Goal: Entertainment & Leisure: Consume media (video, audio)

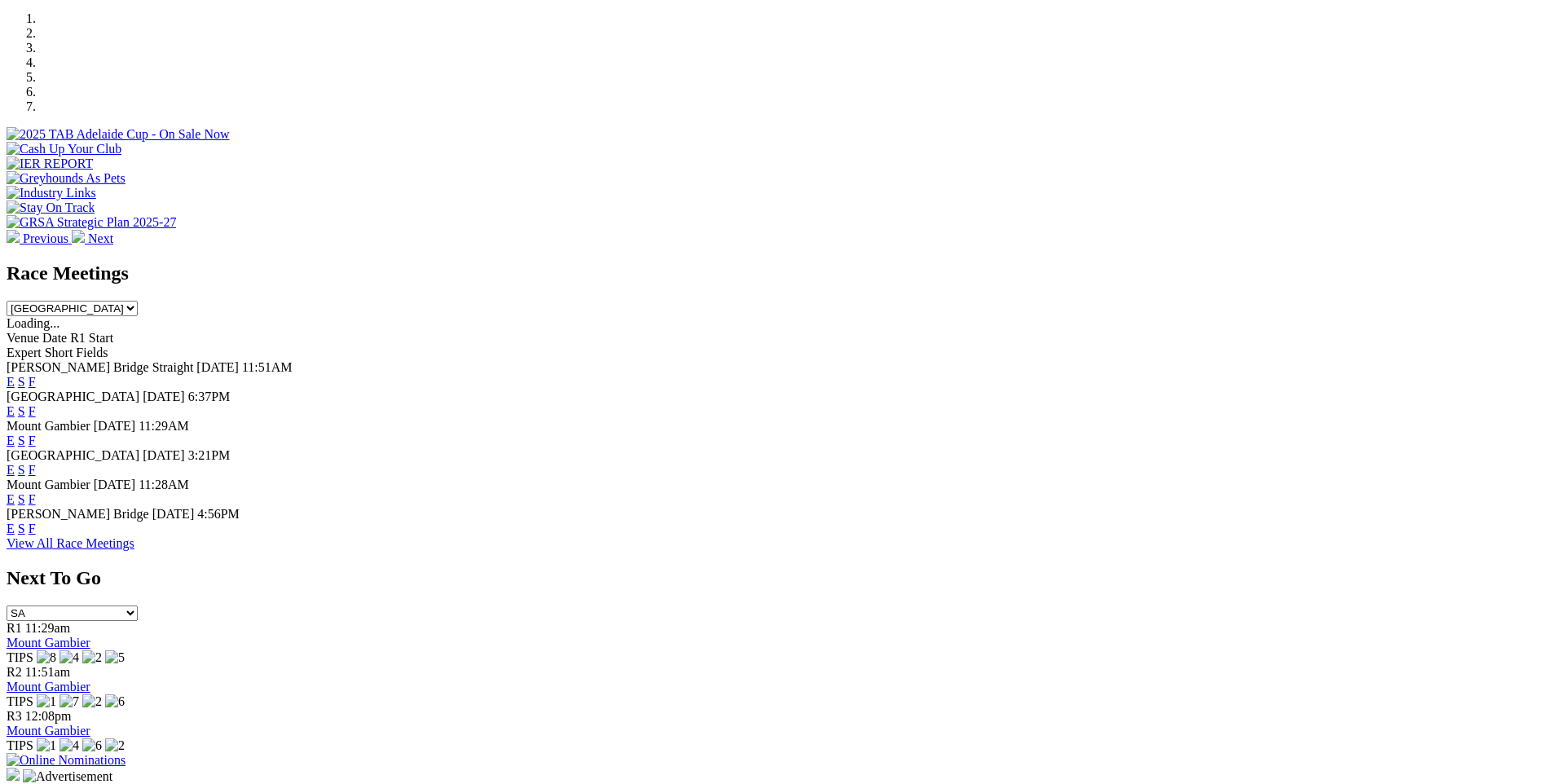
scroll to position [570, 0]
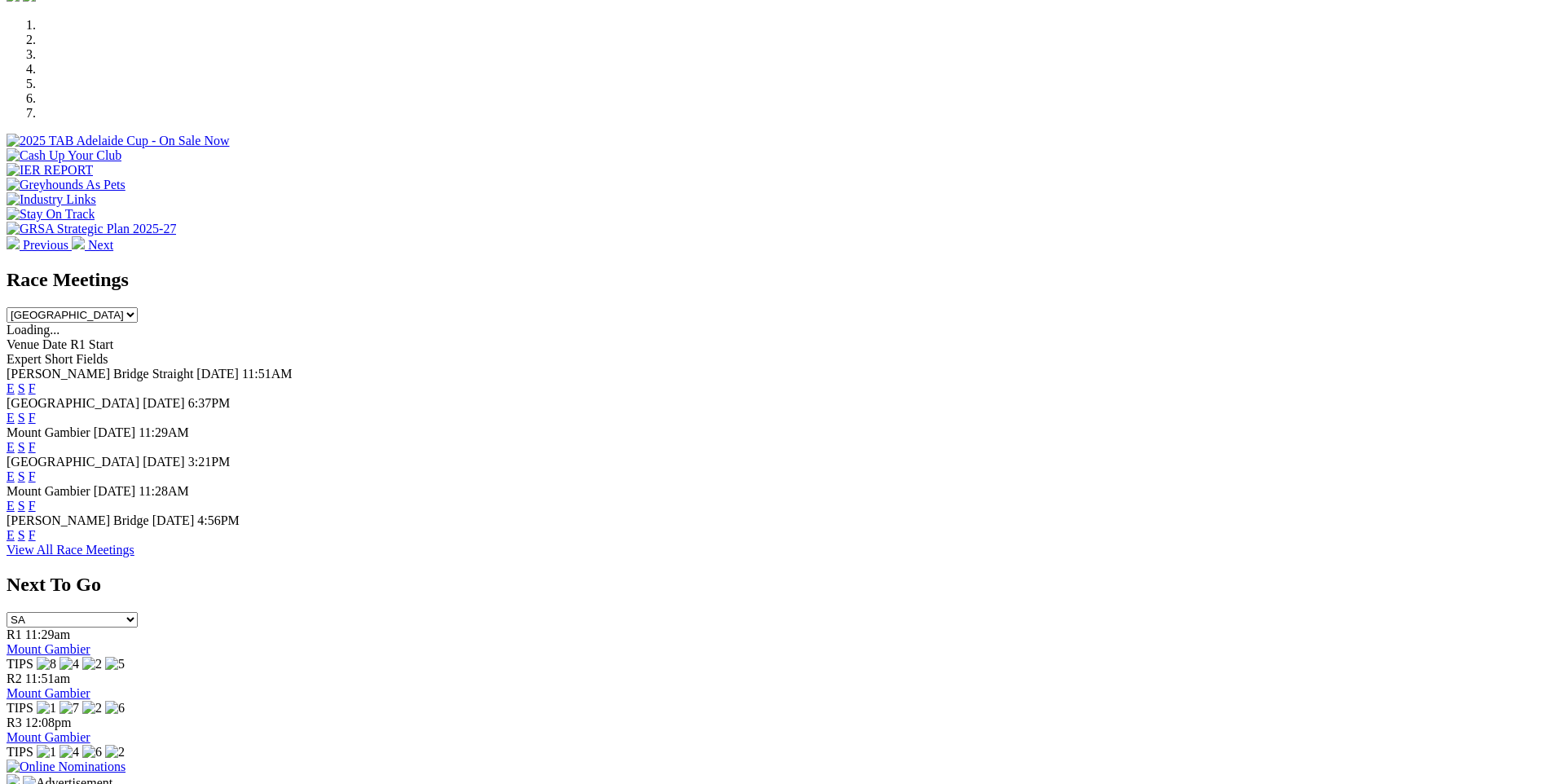
click at [36, 499] on link "F" at bounding box center [32, 506] width 8 height 14
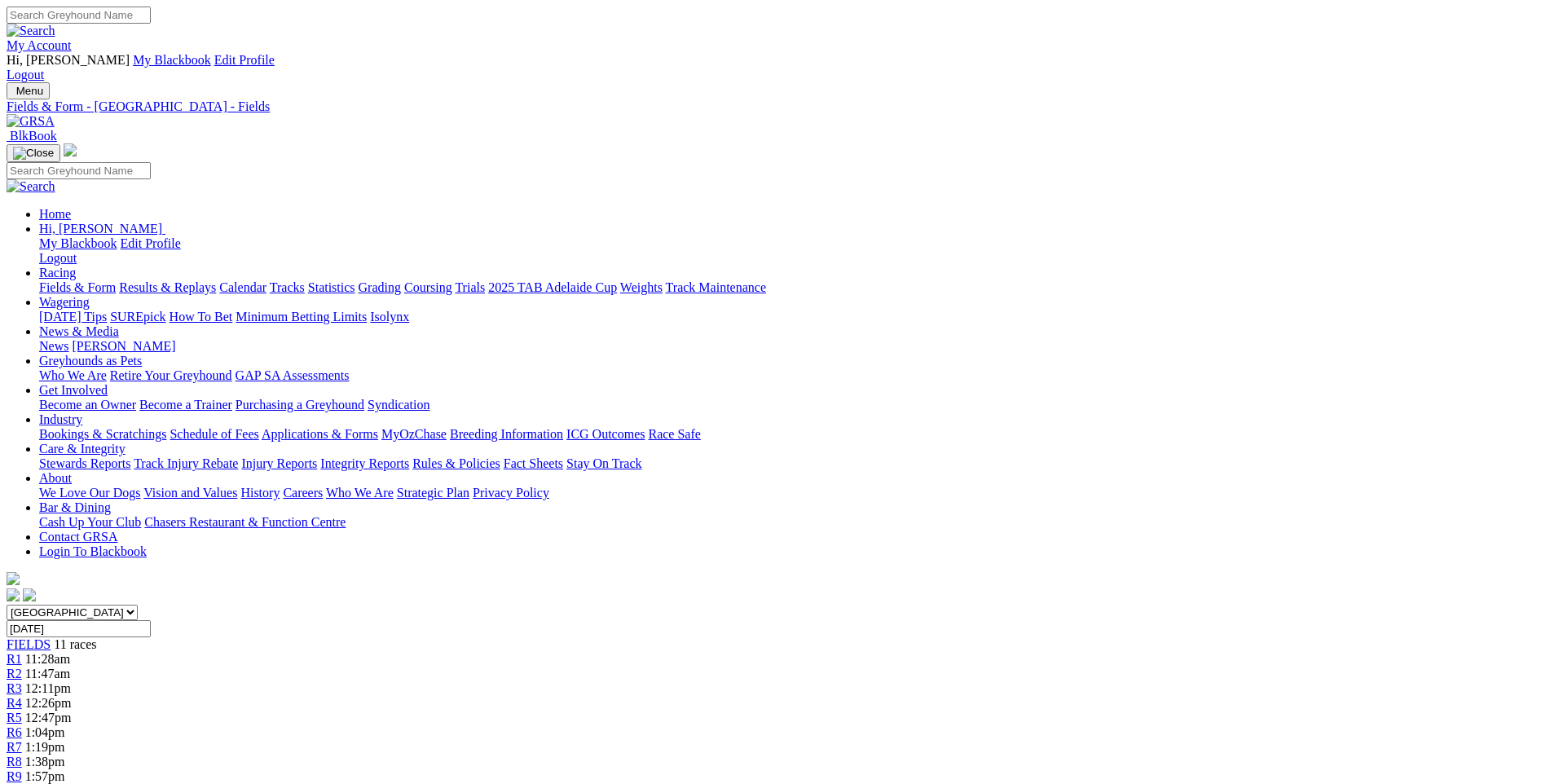
click at [22, 682] on span "R3" at bounding box center [15, 688] width 15 height 14
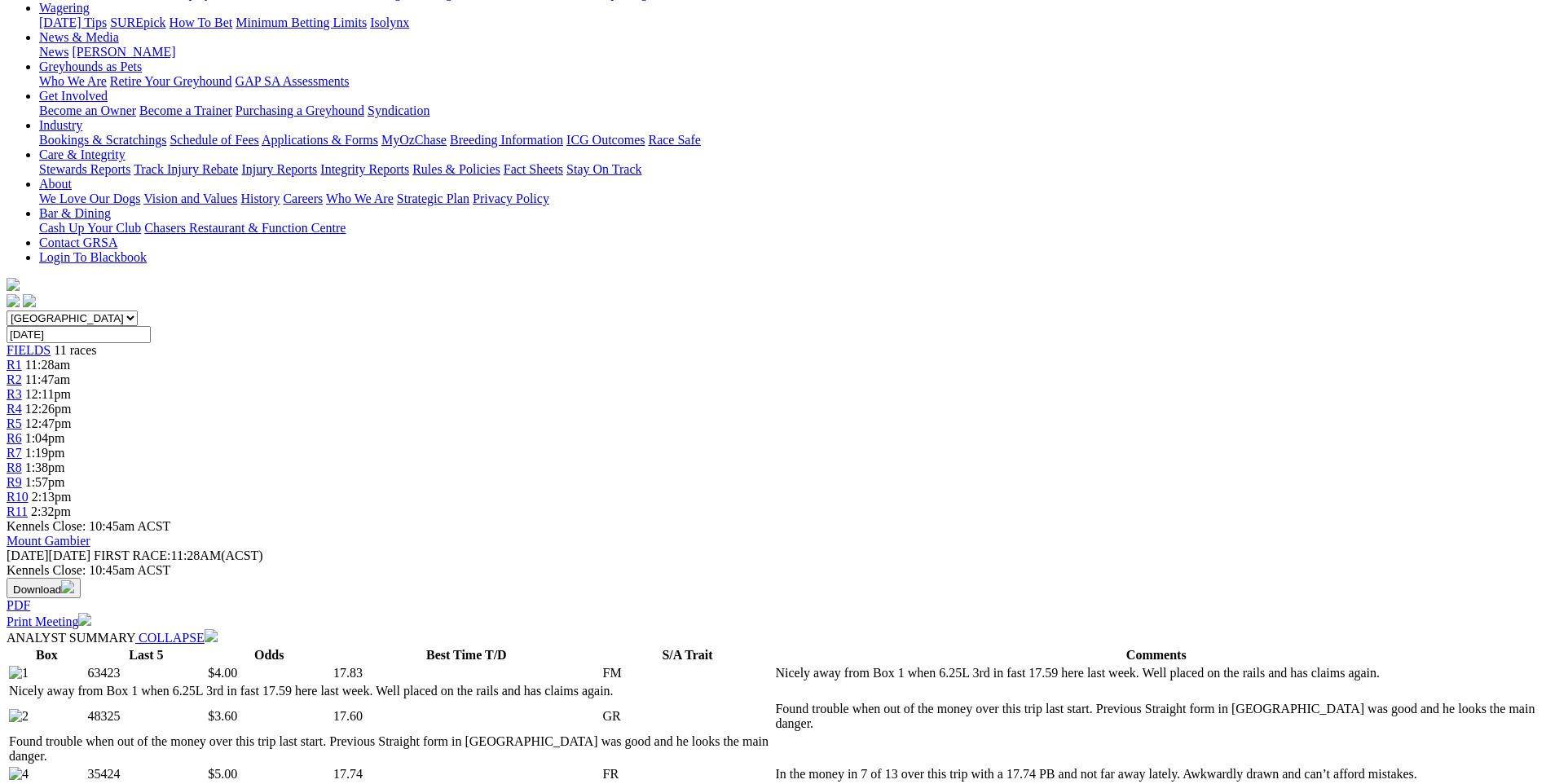
scroll to position [244, 0]
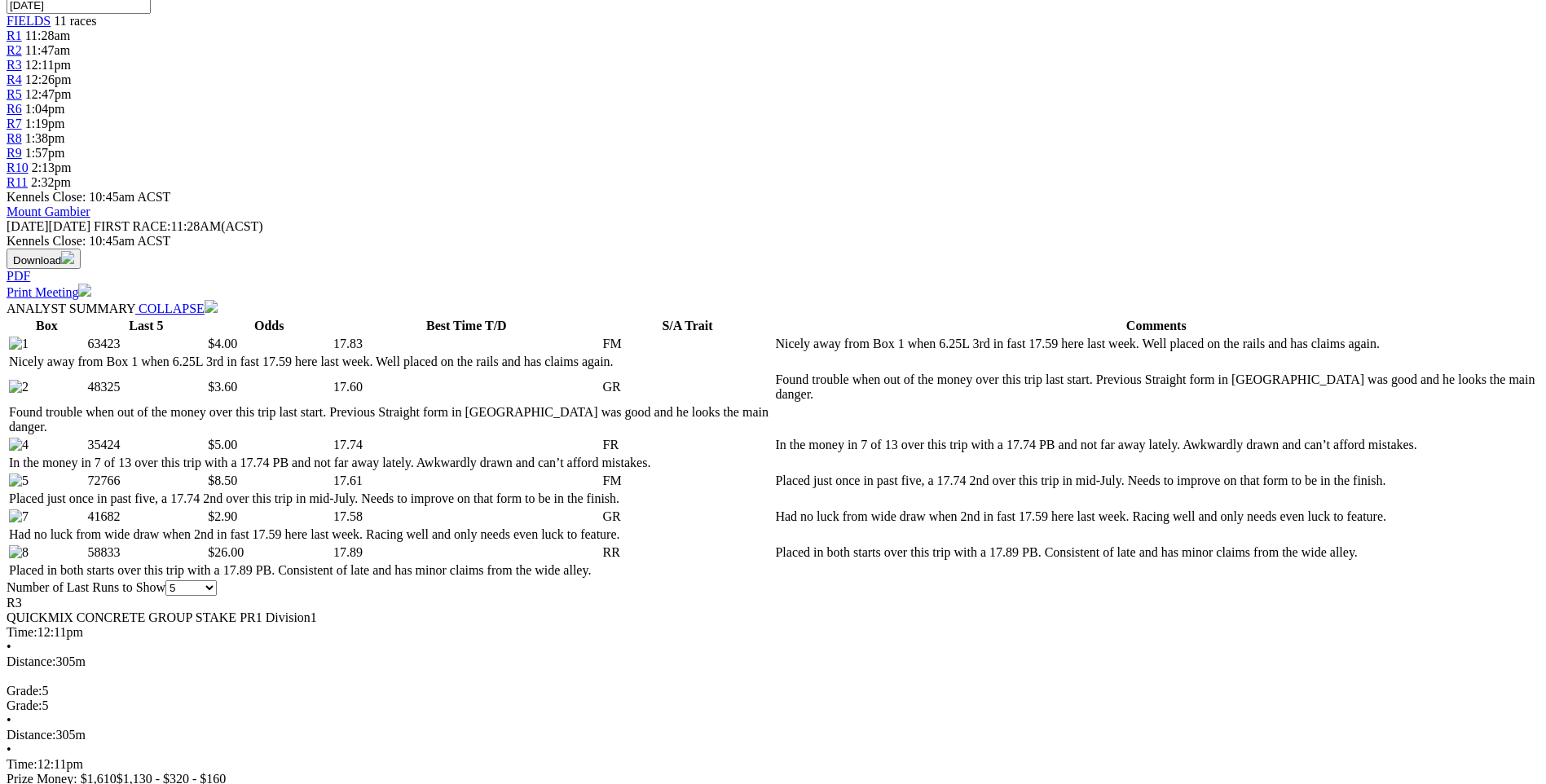
scroll to position [407, 0]
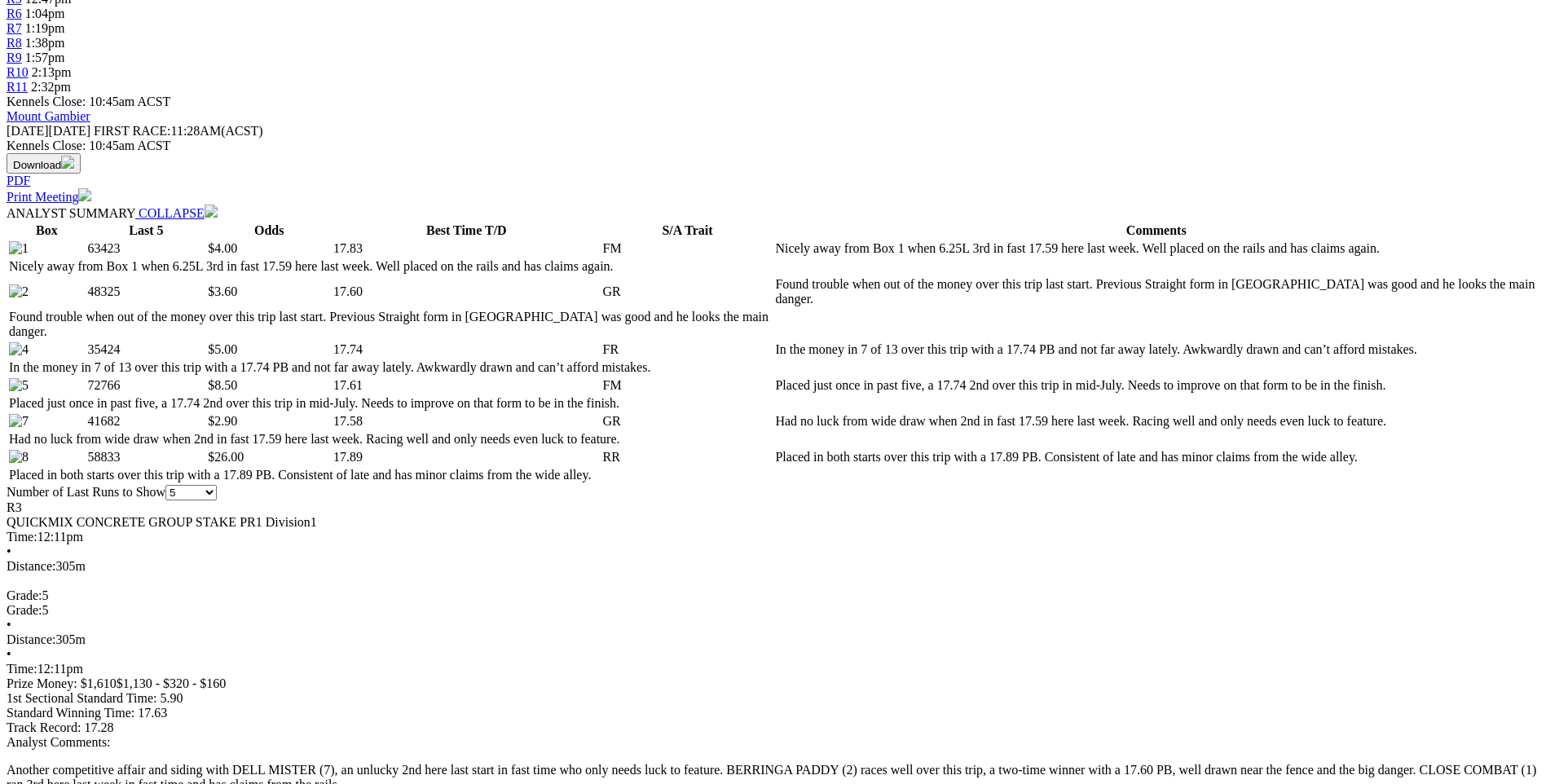
scroll to position [489, 0]
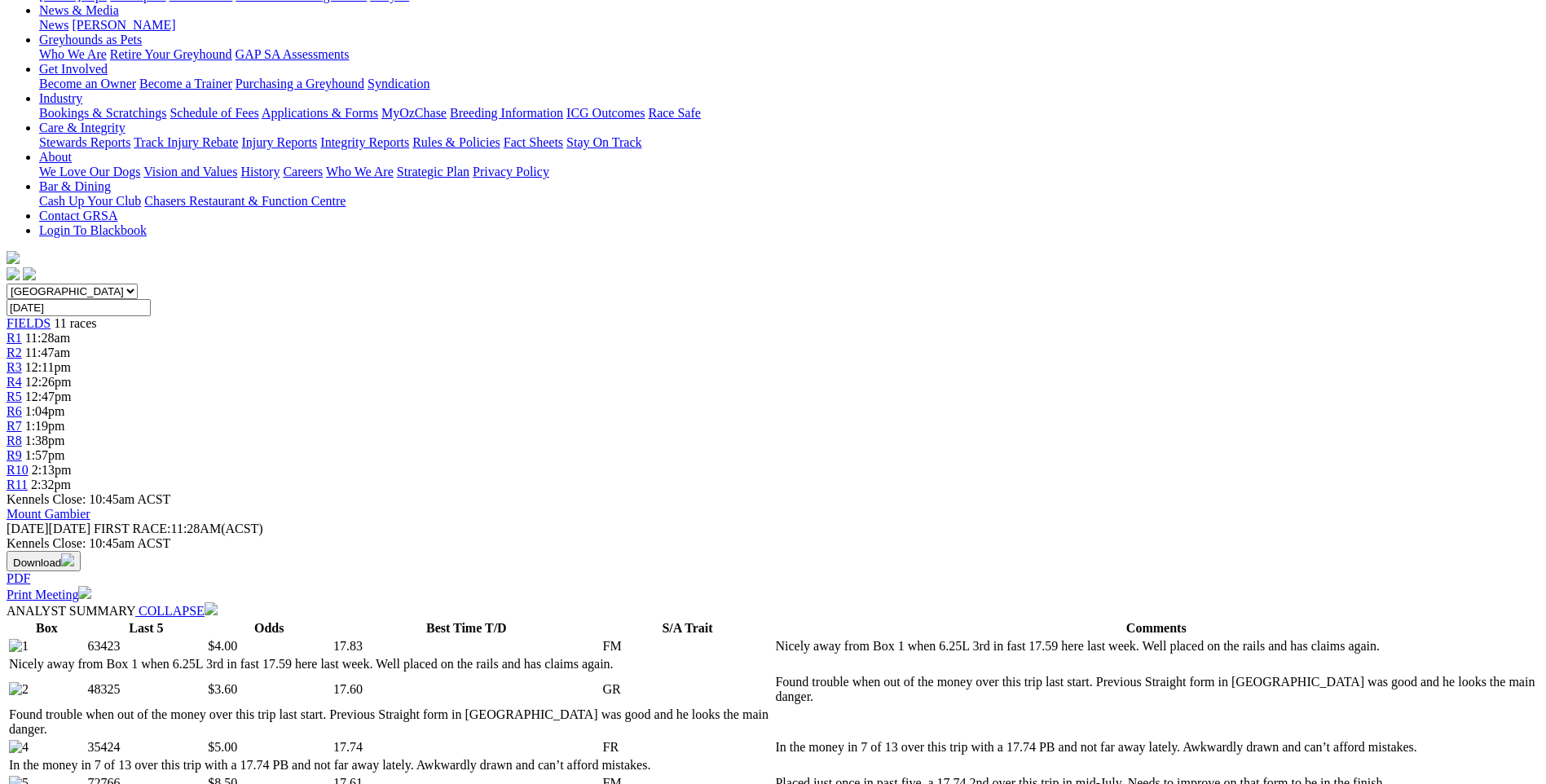
scroll to position [0, 0]
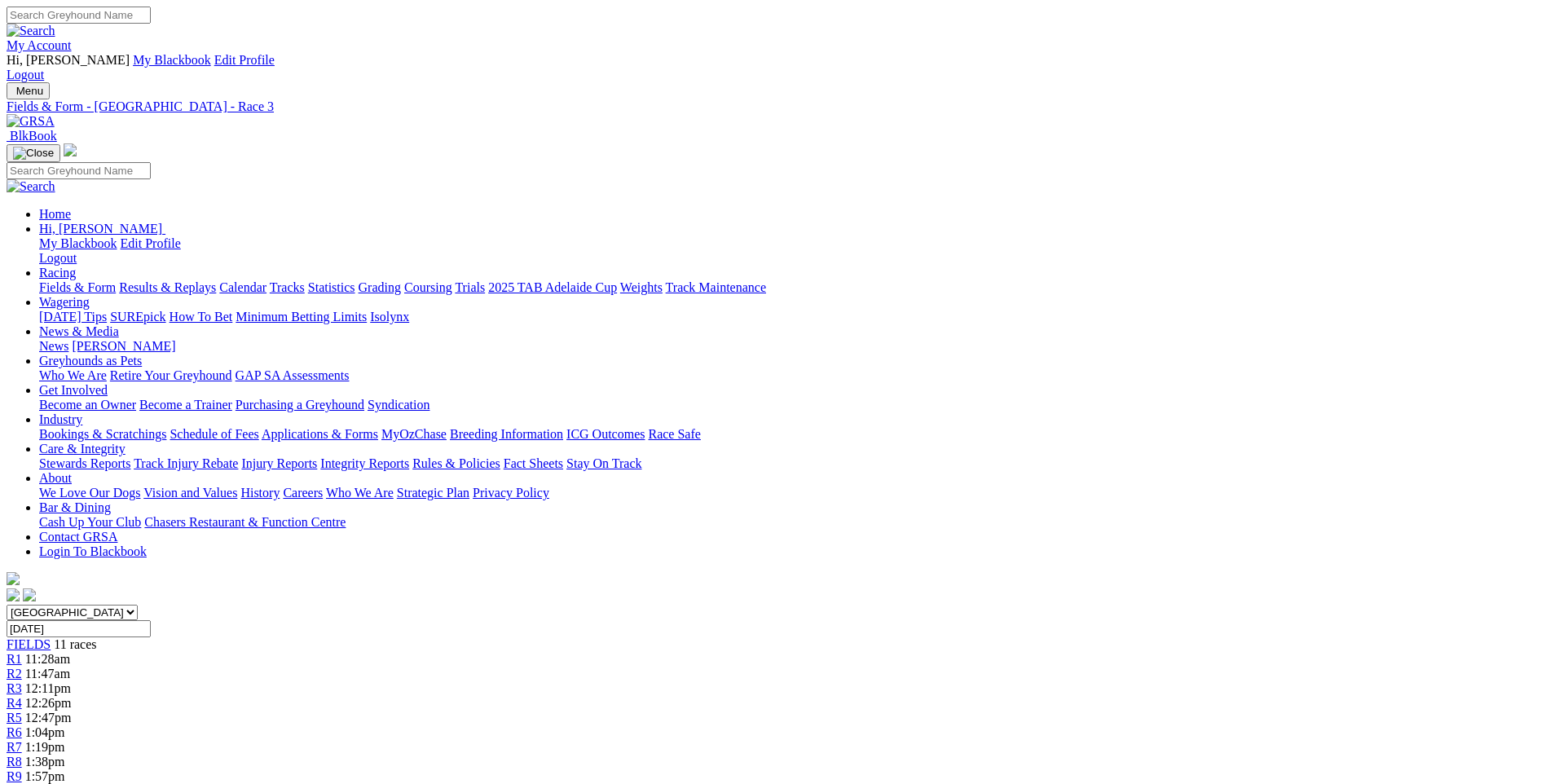
click at [22, 754] on link "R8" at bounding box center [15, 761] width 15 height 14
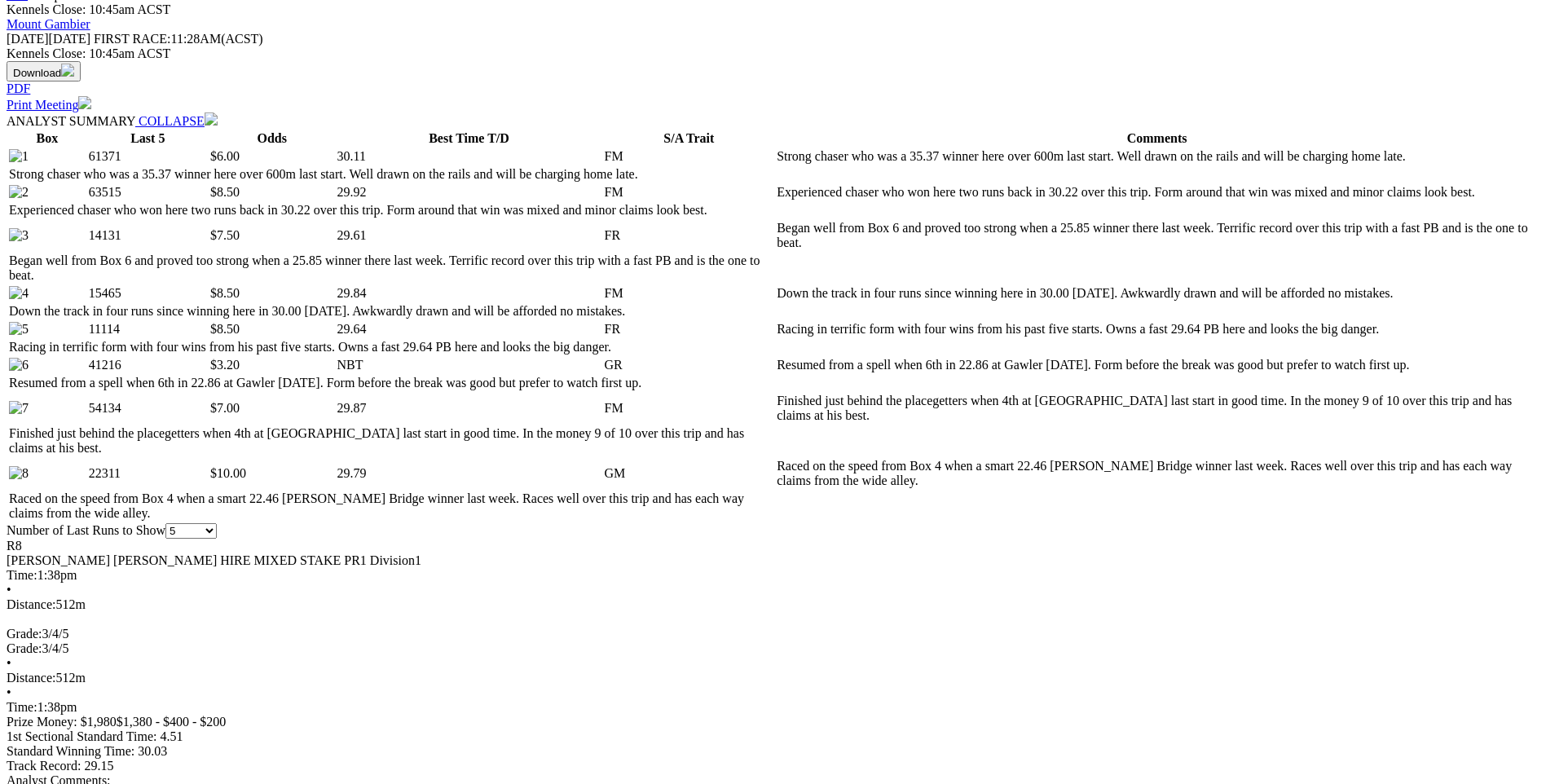
scroll to position [815, 0]
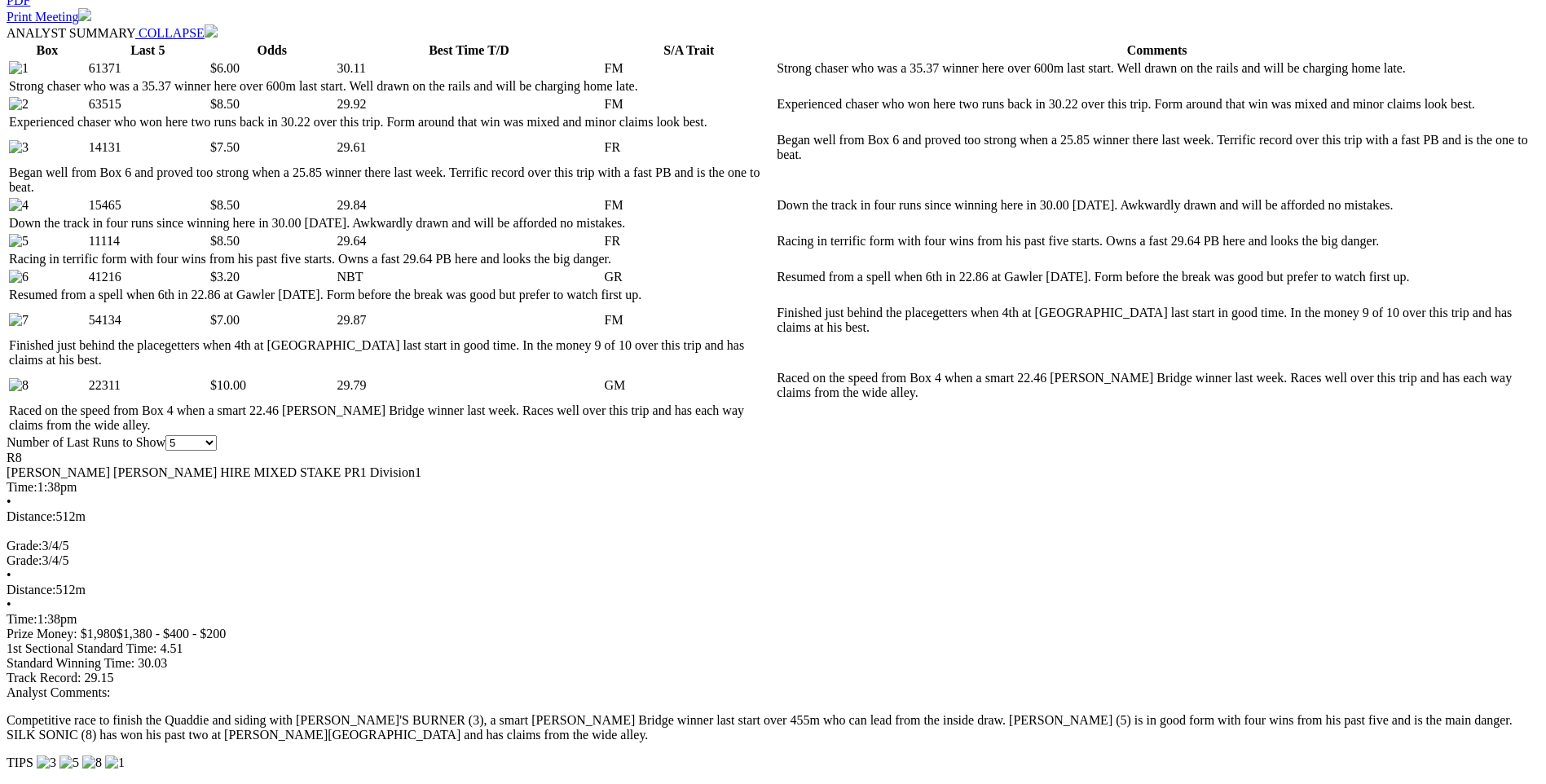
scroll to position [978, 0]
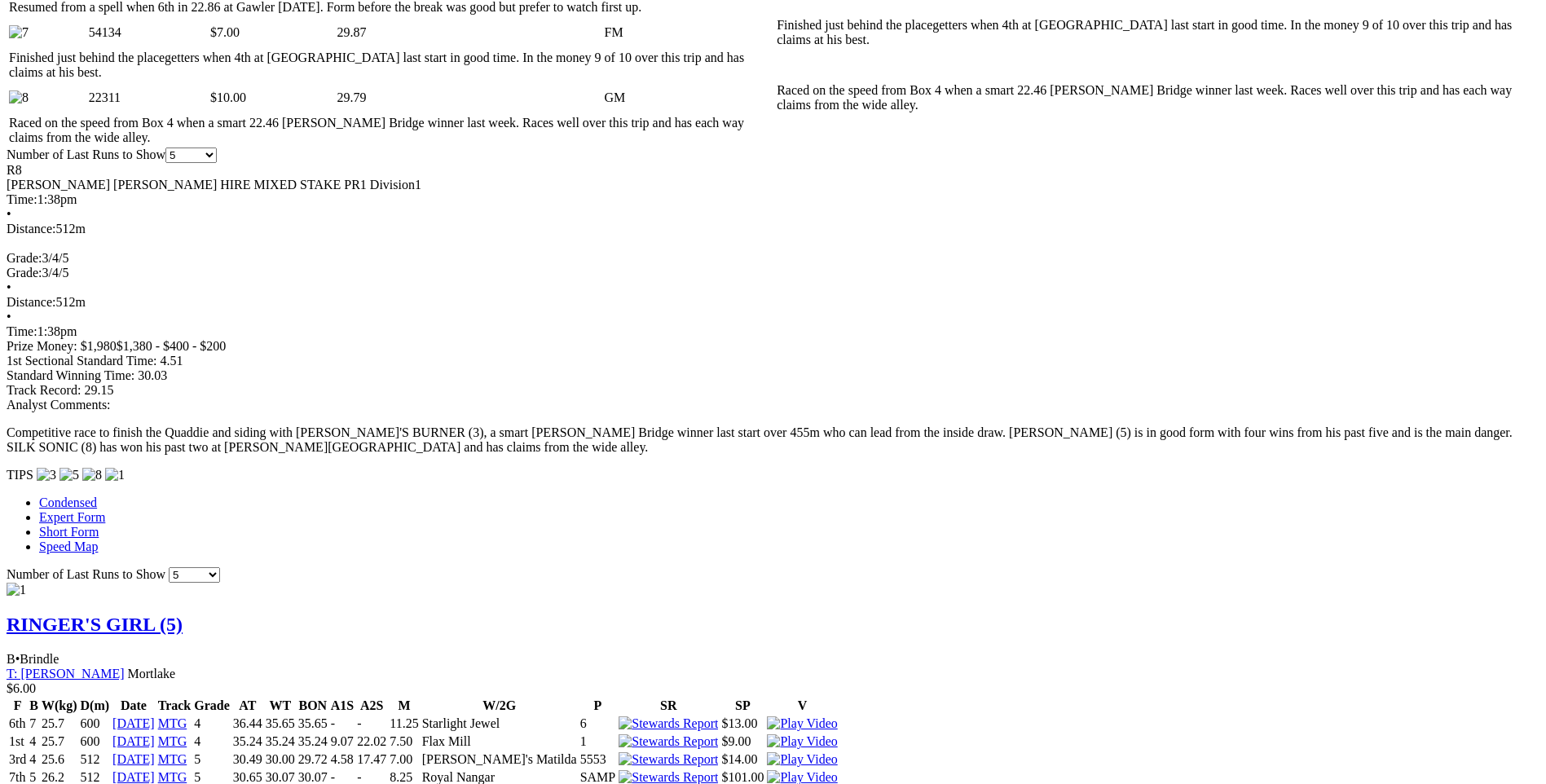
scroll to position [1222, 0]
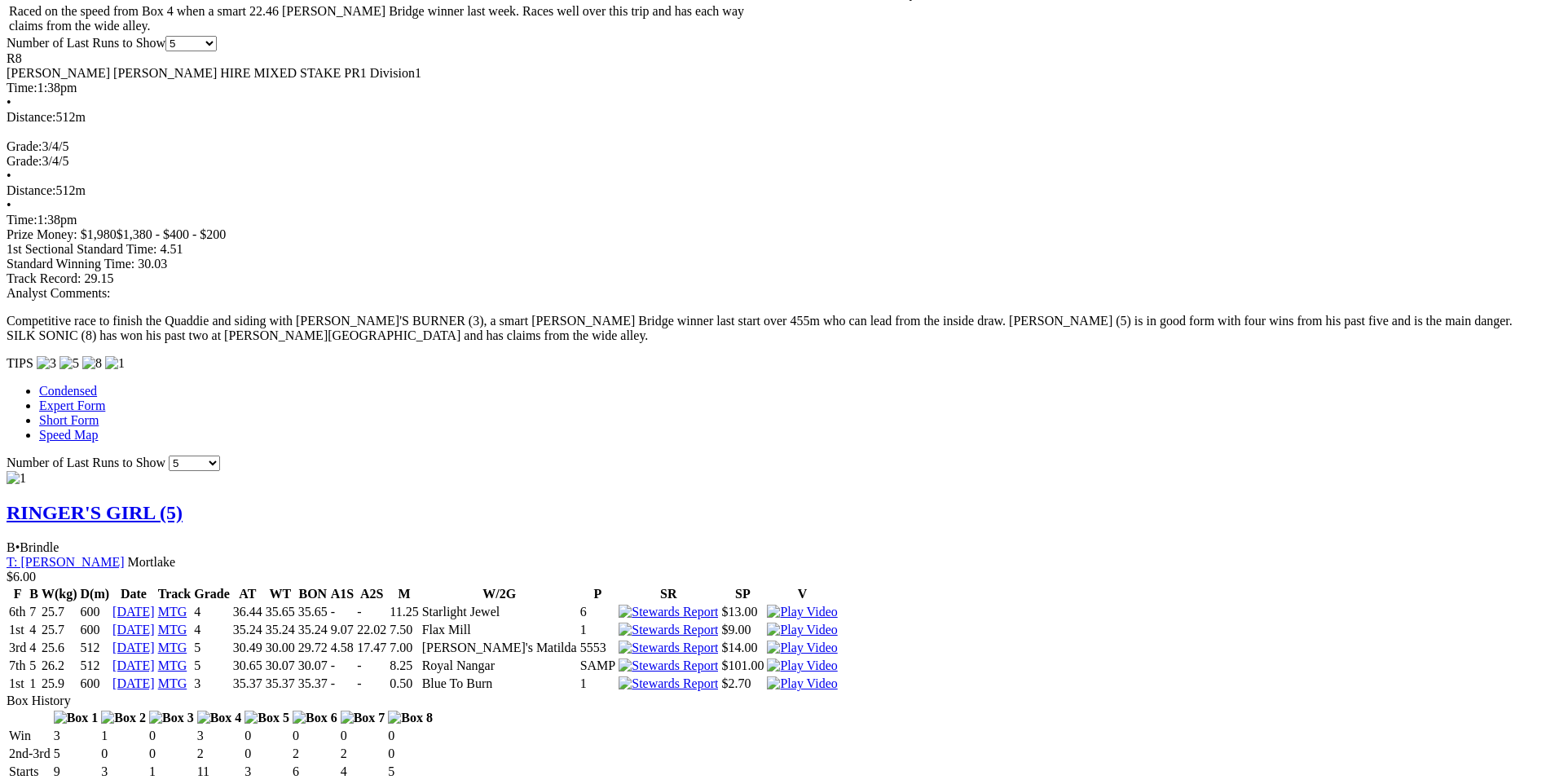
scroll to position [1466, 0]
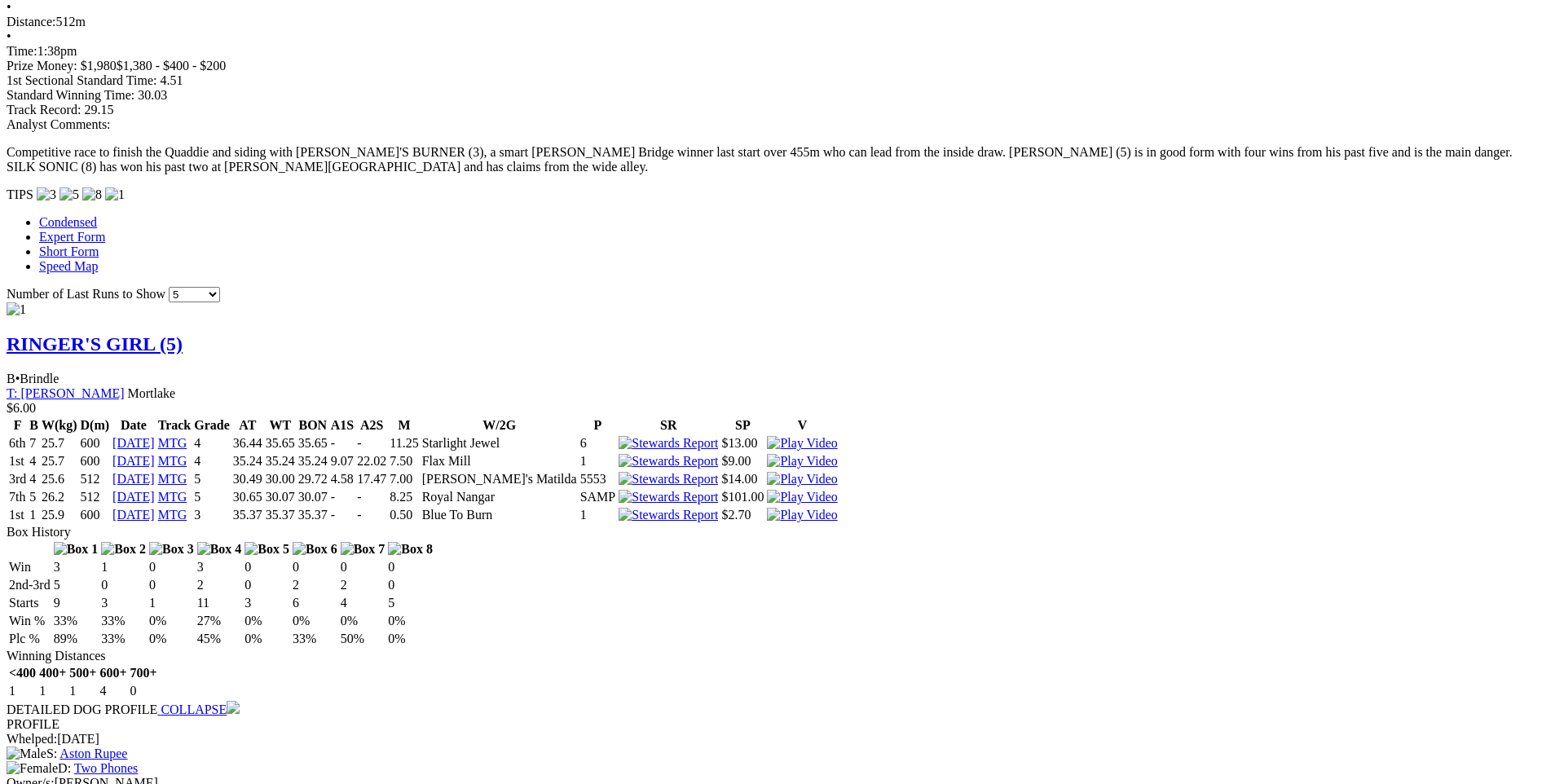
scroll to position [1629, 0]
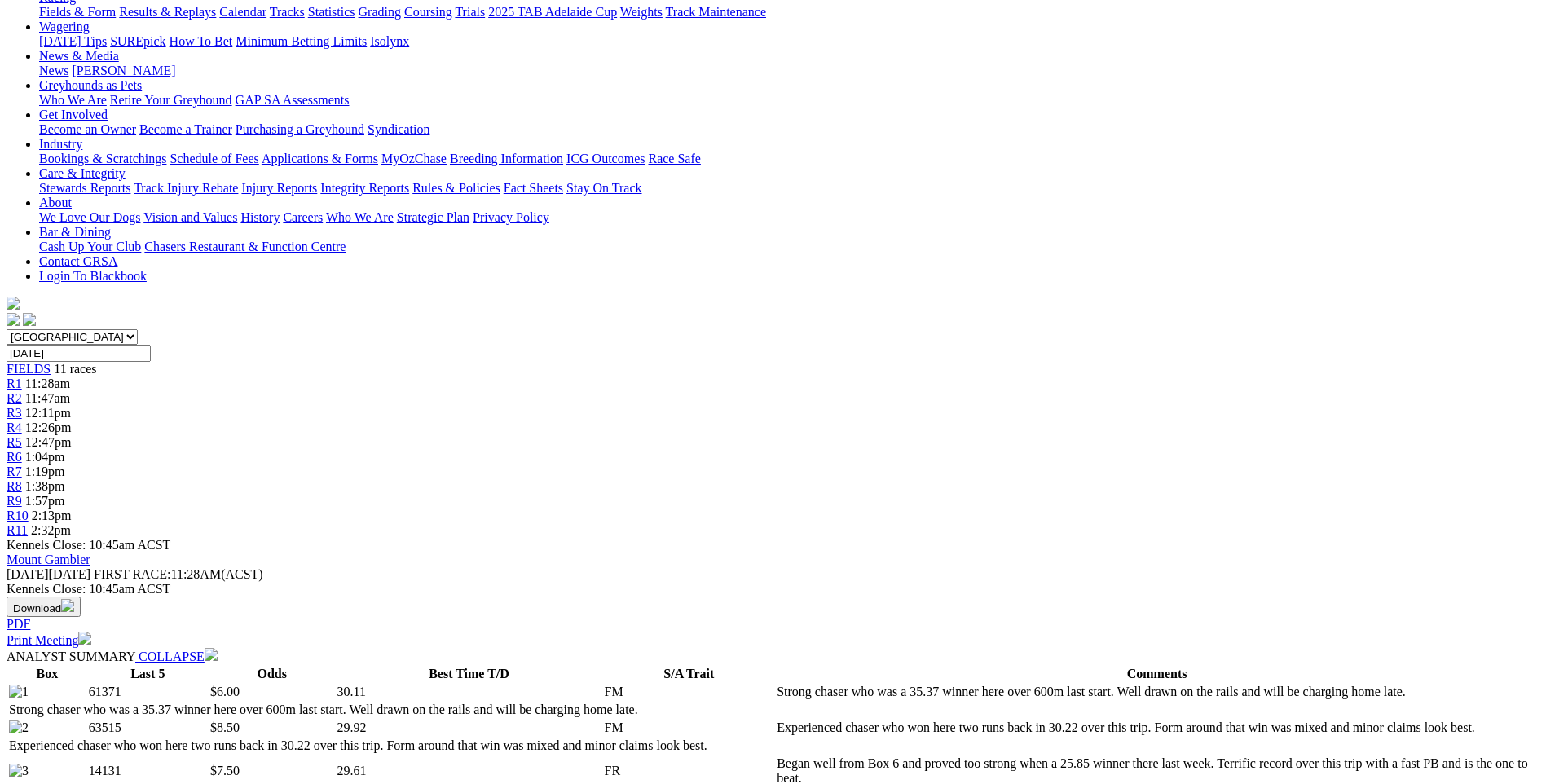
scroll to position [0, 0]
